Goal: Information Seeking & Learning: Learn about a topic

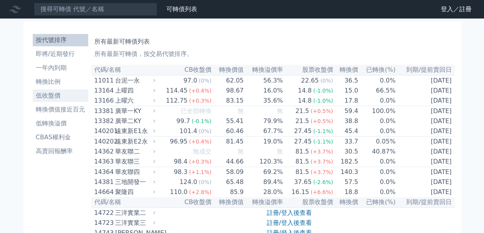
click at [47, 93] on li "低收盤價" at bounding box center [60, 95] width 55 height 9
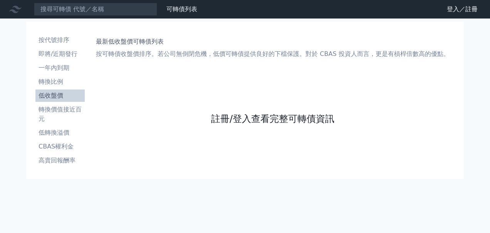
click at [257, 115] on link "註冊/登入查看完整可轉債資訊" at bounding box center [272, 119] width 123 height 12
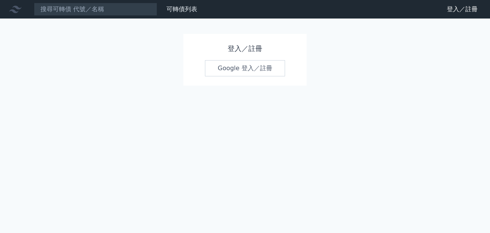
click at [242, 62] on link "Google 登入／註冊" at bounding box center [245, 68] width 80 height 16
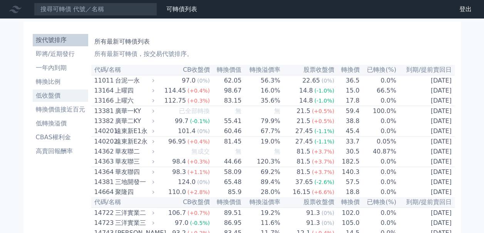
click at [59, 96] on li "低收盤價" at bounding box center [60, 95] width 55 height 9
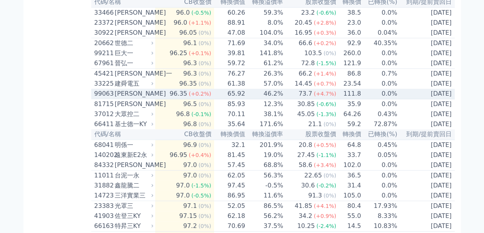
scroll to position [424, 0]
